Goal: Task Accomplishment & Management: Use online tool/utility

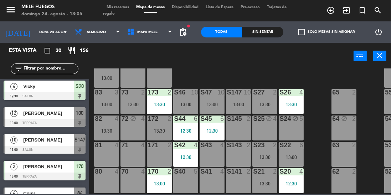
scroll to position [96, 0]
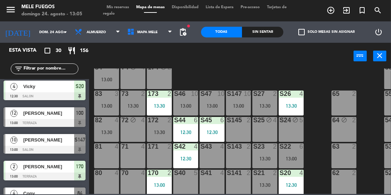
click at [206, 100] on div "S47 10 13:00" at bounding box center [212, 103] width 25 height 25
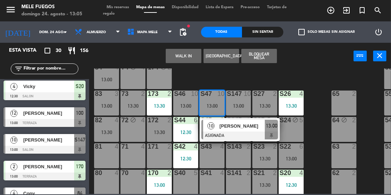
click at [256, 133] on div at bounding box center [240, 136] width 77 height 8
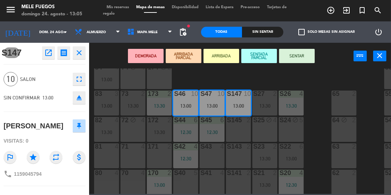
click at [300, 56] on button "SENTAR" at bounding box center [297, 56] width 36 height 14
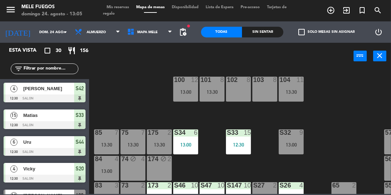
scroll to position [0, 0]
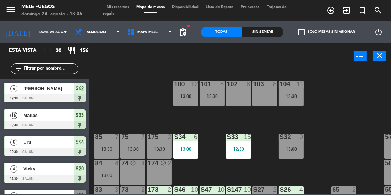
click at [187, 92] on div "100 12 13:00" at bounding box center [185, 93] width 25 height 25
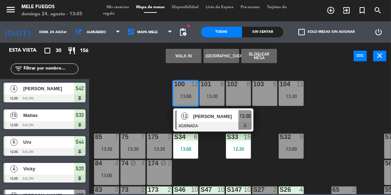
click at [339, 121] on div "100 12 13:00 12 [PERSON_NAME] ASIGNADA 13:00 101 8 13:30 102 8 103 8 104 11 13:…" at bounding box center [242, 131] width 298 height 126
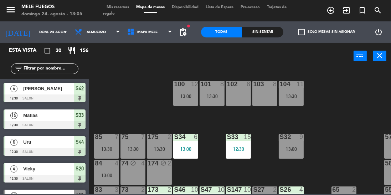
click at [302, 153] on div "S32 9 13:00" at bounding box center [291, 146] width 25 height 25
click at [331, 126] on div "100 12 13:00 101 8 13:30 102 8 103 8 104 11 13:30 S32 9 13:00 S33 15 12:30 S34 …" at bounding box center [242, 131] width 298 height 126
click at [296, 153] on div "S32 9 13:00" at bounding box center [291, 146] width 25 height 25
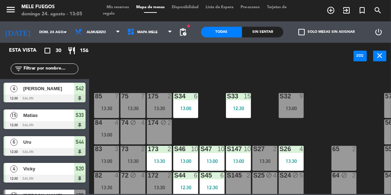
click at [291, 108] on div "13:00" at bounding box center [291, 108] width 25 height 5
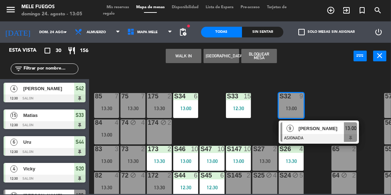
click at [314, 131] on span "[PERSON_NAME]" at bounding box center [322, 128] width 46 height 7
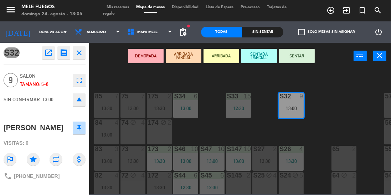
click at [334, 99] on div "100 12 13:00 101 8 13:30 102 8 103 8 104 11 13:30 S32 9 13:00 S33 15 12:30 S34 …" at bounding box center [242, 131] width 298 height 126
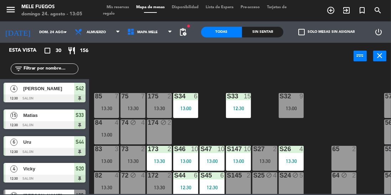
scroll to position [0, 0]
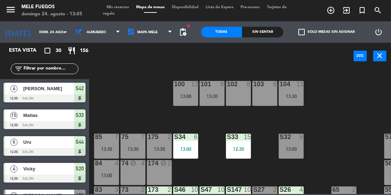
click at [184, 96] on div "13:00" at bounding box center [185, 96] width 25 height 5
click at [182, 99] on div "100 12 13:00" at bounding box center [185, 93] width 25 height 25
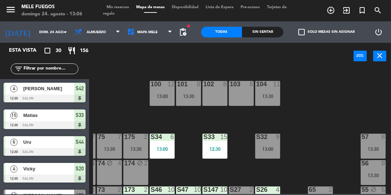
click at [377, 142] on div "57 8 13:30" at bounding box center [373, 146] width 25 height 25
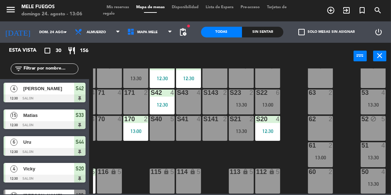
click at [162, 123] on div "S40 5" at bounding box center [162, 128] width 25 height 25
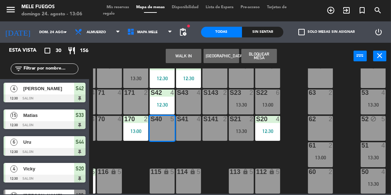
click at [265, 58] on button "Bloquear Mesa" at bounding box center [260, 56] width 36 height 14
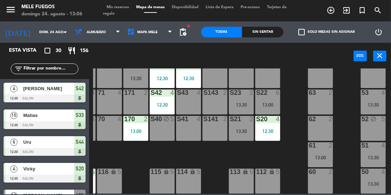
click at [186, 98] on div "S43 4" at bounding box center [188, 102] width 25 height 25
click at [190, 129] on div "S41 4" at bounding box center [188, 128] width 25 height 25
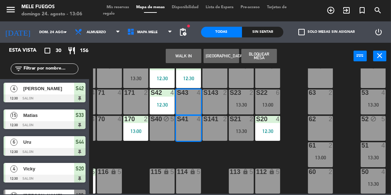
click at [268, 56] on button "Bloquear Mesa" at bounding box center [260, 56] width 36 height 14
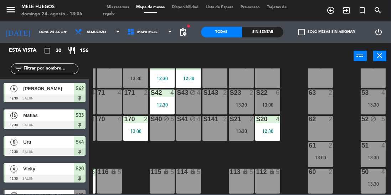
click at [215, 102] on div "S143 2" at bounding box center [215, 102] width 25 height 25
click at [213, 126] on div "S141 2" at bounding box center [215, 128] width 25 height 25
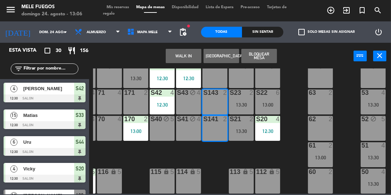
click at [264, 56] on button "Bloquear Mesa" at bounding box center [260, 56] width 36 height 14
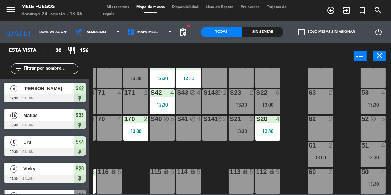
scroll to position [133, 24]
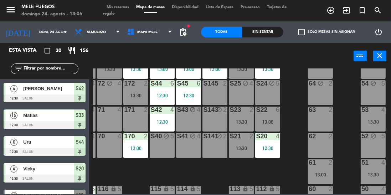
click at [266, 125] on div "S22 6 13:00" at bounding box center [267, 119] width 25 height 25
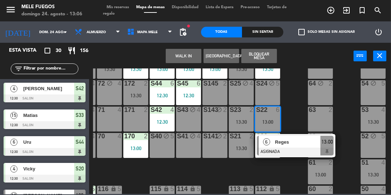
click at [299, 149] on div at bounding box center [295, 152] width 77 height 8
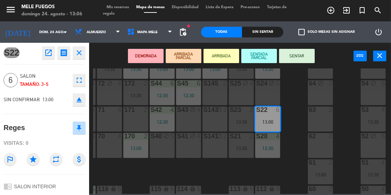
click at [303, 59] on button "SENTAR" at bounding box center [297, 56] width 36 height 14
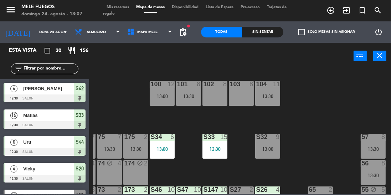
scroll to position [0, 24]
click at [310, 133] on div "100 12 13:00 101 8 13:30 102 8 103 8 104 11 13:30 S32 9 13:00 S33 15 12:30 S34 …" at bounding box center [242, 131] width 298 height 126
click at [298, 137] on div "100 12 13:00 101 8 13:30 102 8 103 8 104 11 13:30 S32 9 13:00 S33 15 12:30 S34 …" at bounding box center [242, 131] width 298 height 126
click at [266, 154] on div "S32 9 13:00" at bounding box center [267, 145] width 25 height 25
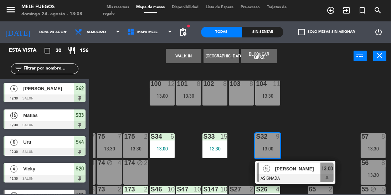
click at [304, 134] on div "100 12 13:00 101 8 13:30 102 8 103 8 104 11 13:30 S32 9 13:00 9 [PERSON_NAME] A…" at bounding box center [242, 131] width 298 height 126
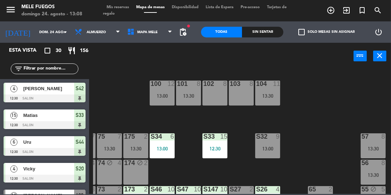
click at [267, 148] on div "13:00" at bounding box center [267, 148] width 25 height 5
click at [312, 133] on div "100 12 13:00 101 8 13:30 102 8 103 8 104 11 13:30 S32 9 13:00 S33 15 12:30 S34 …" at bounding box center [242, 131] width 298 height 126
click at [308, 141] on div "100 12 13:00 101 8 13:30 102 8 103 8 104 11 13:30 S32 9 13:00 S33 15 12:30 S34 …" at bounding box center [242, 131] width 298 height 126
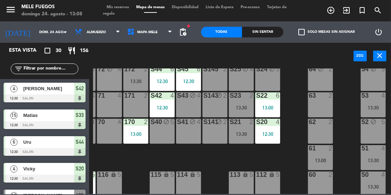
scroll to position [146, 24]
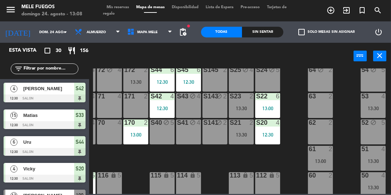
click at [246, 103] on div "S23 2 13:30" at bounding box center [241, 105] width 25 height 25
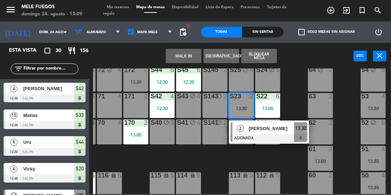
click at [288, 131] on span "[PERSON_NAME]" at bounding box center [272, 128] width 46 height 7
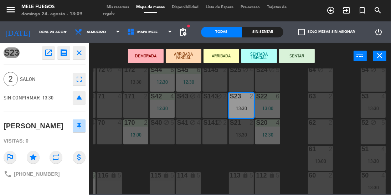
click at [302, 59] on button "SENTAR" at bounding box center [297, 56] width 36 height 14
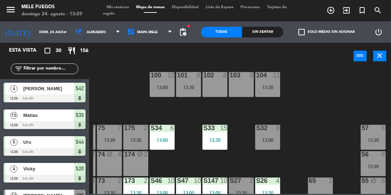
scroll to position [0, 24]
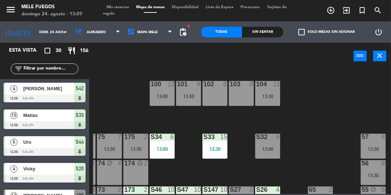
click at [164, 90] on div "100 12 13:00" at bounding box center [162, 93] width 25 height 25
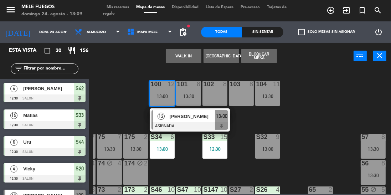
click at [313, 126] on div "100 12 13:00 12 [PERSON_NAME] ASIGNADA 13:00 101 8 13:30 102 8 103 8 104 11 13:…" at bounding box center [242, 131] width 298 height 126
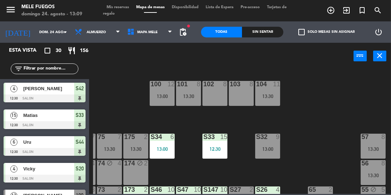
click at [265, 144] on div "S32 9 13:00" at bounding box center [267, 146] width 25 height 25
click at [314, 126] on div "100 12 13:00 101 8 13:30 102 8 103 8 104 11 13:30 S32 9 13:00 S33 15 12:30 S34 …" at bounding box center [242, 131] width 298 height 126
click at [166, 94] on div "13:00" at bounding box center [162, 96] width 25 height 5
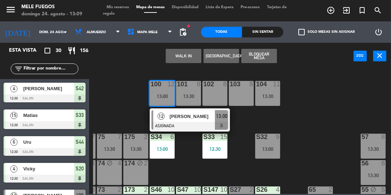
click at [324, 132] on div "100 12 13:00 12 [PERSON_NAME] ASIGNADA 13:00 101 8 13:30 102 8 103 8 104 11 13:…" at bounding box center [242, 131] width 298 height 126
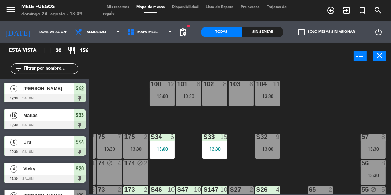
click at [318, 144] on div "100 12 13:00 101 8 13:30 102 8 103 8 104 11 13:30 S32 9 13:00 S33 15 12:30 S34 …" at bounding box center [242, 131] width 298 height 126
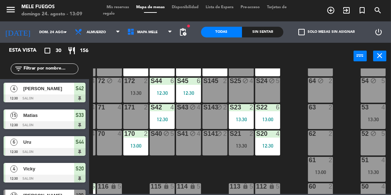
scroll to position [153, 24]
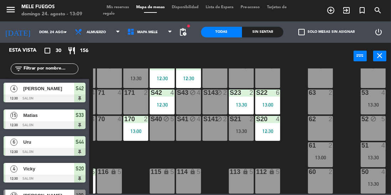
click at [316, 155] on div "13:00" at bounding box center [320, 157] width 25 height 5
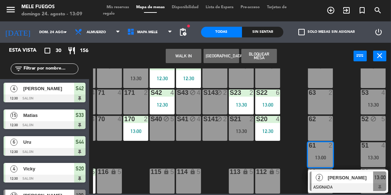
click at [357, 144] on div "51" at bounding box center [362, 145] width 12 height 6
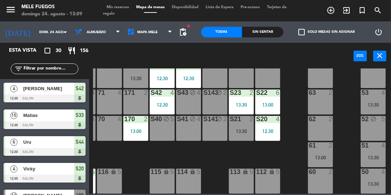
scroll to position [153, 0]
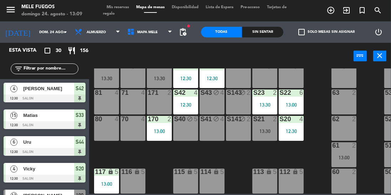
click at [285, 153] on div "100 12 13:00 101 8 13:30 102 8 103 8 104 11 13:30 S32 9 13:00 S33 15 12:30 S34 …" at bounding box center [242, 131] width 298 height 126
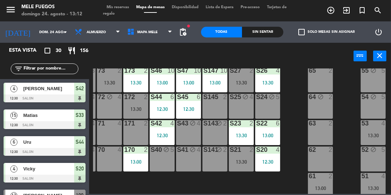
scroll to position [119, 24]
click at [381, 136] on div "13:30" at bounding box center [373, 135] width 25 height 5
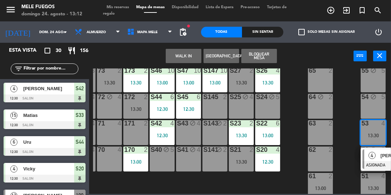
click at [344, 158] on div "100 12 13:00 101 8 13:30 102 8 103 8 104 11 13:30 S32 9 13:00 S33 15 12:30 S34 …" at bounding box center [242, 131] width 298 height 126
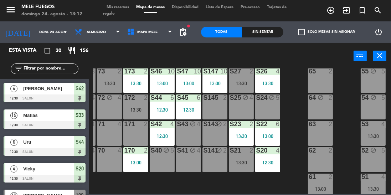
scroll to position [153, 24]
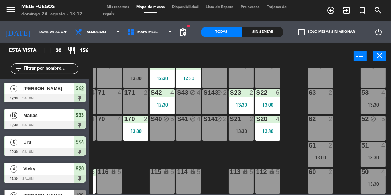
click at [380, 102] on div "13:30" at bounding box center [373, 104] width 25 height 5
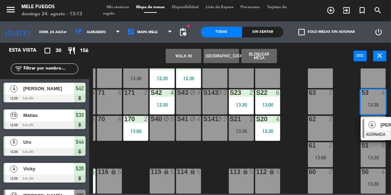
click at [337, 116] on div "2" at bounding box center [333, 119] width 12 height 6
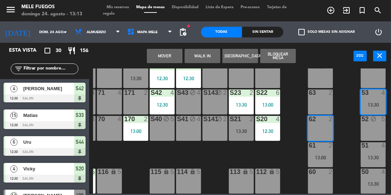
click at [343, 120] on div "100 12 13:00 101 8 13:30 102 8 103 8 104 11 13:30 S32 9 13:00 S33 15 12:30 S34 …" at bounding box center [242, 131] width 298 height 126
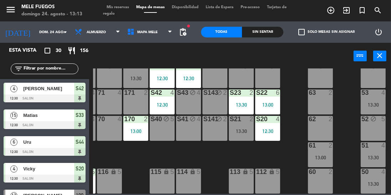
click at [374, 102] on div "13:30" at bounding box center [373, 104] width 25 height 5
click at [370, 102] on div "13:30" at bounding box center [373, 104] width 25 height 5
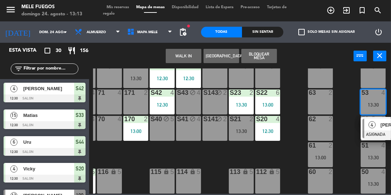
click at [376, 125] on div "4" at bounding box center [372, 125] width 15 height 12
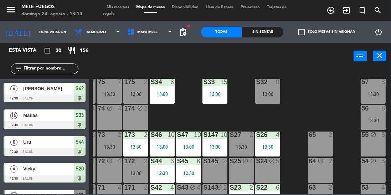
scroll to position [230, 0]
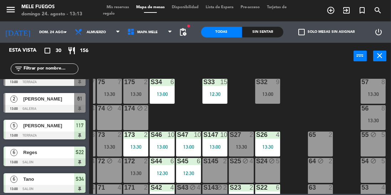
click at [306, 114] on div "100 12 13:00 101 8 13:30 102 8 103 8 104 11 13:30 S32 9 13:00 S33 15 12:30 S34 …" at bounding box center [242, 131] width 298 height 126
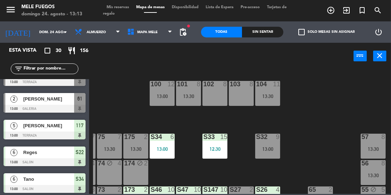
click at [269, 97] on div "13:30" at bounding box center [267, 96] width 25 height 5
click at [170, 127] on div "100 12 13:00 101 8 13:30 102 8 103 8 104 11 13:30 S32 9 13:00 S33 15 12:30 S34 …" at bounding box center [242, 131] width 298 height 126
click at [168, 99] on div "100 12 13:00" at bounding box center [162, 93] width 25 height 25
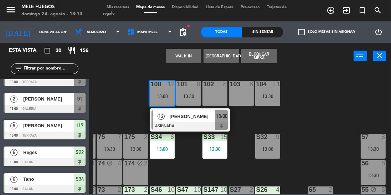
click at [199, 127] on div at bounding box center [190, 126] width 77 height 8
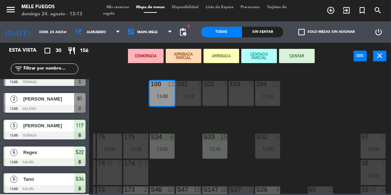
click at [302, 125] on div "100 12 13:00 101 8 13:30 102 8 103 8 104 11 13:30 S32 9 13:00 S33 15 12:30 S34 …" at bounding box center [242, 131] width 298 height 126
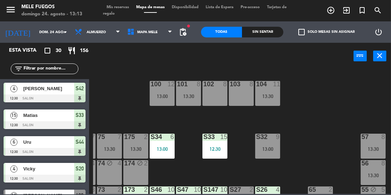
scroll to position [0, 0]
click at [169, 101] on div "100 12 13:00" at bounding box center [162, 93] width 25 height 25
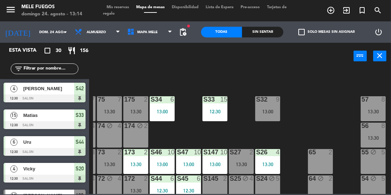
scroll to position [38, 24]
